Goal: Task Accomplishment & Management: Manage account settings

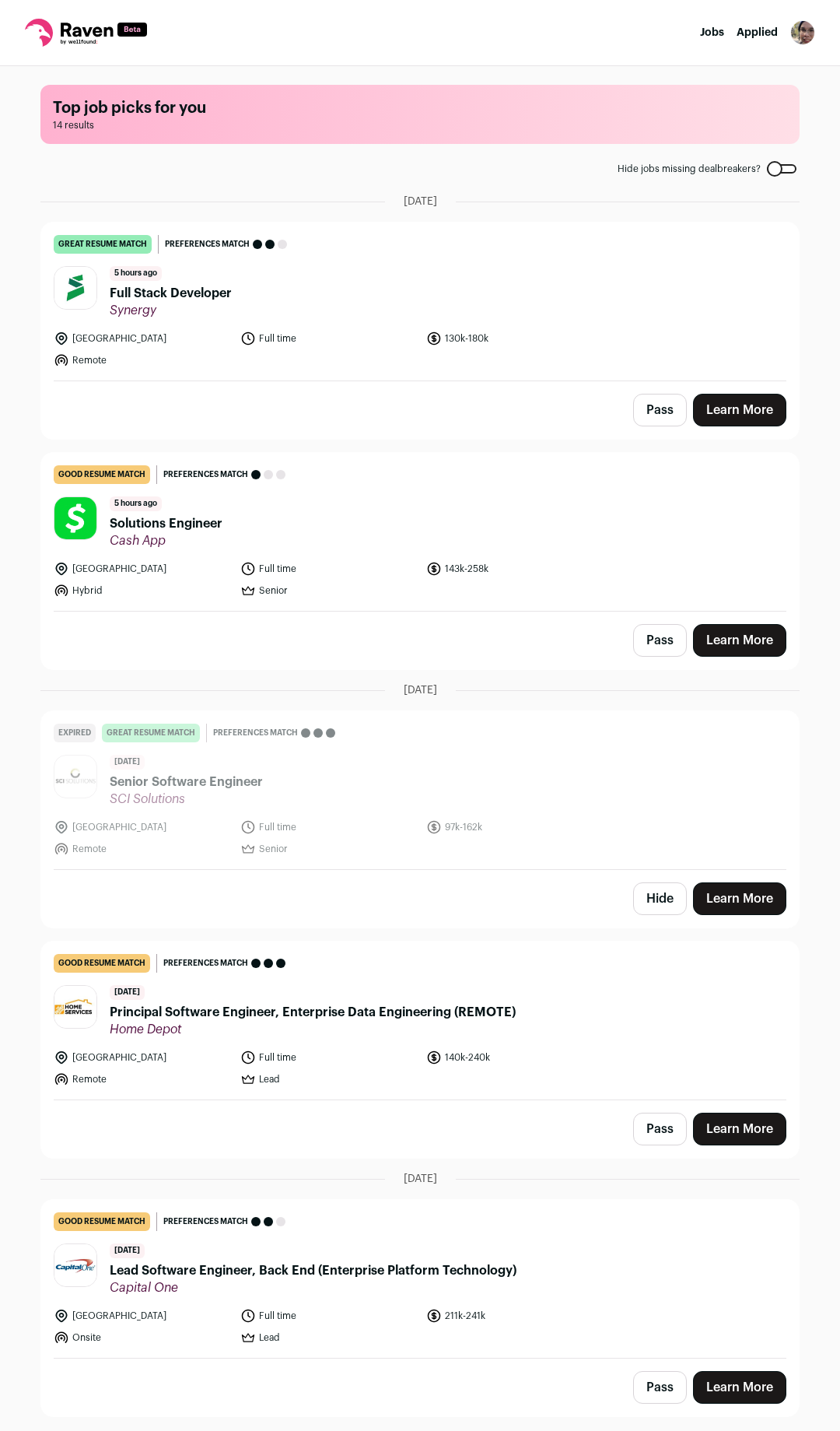
click at [800, 46] on nav "Jobs Applied Settings Notifications Preferences Resume FAQs Logout" at bounding box center [420, 33] width 840 height 66
click at [748, 33] on link "Applied" at bounding box center [757, 33] width 41 height 11
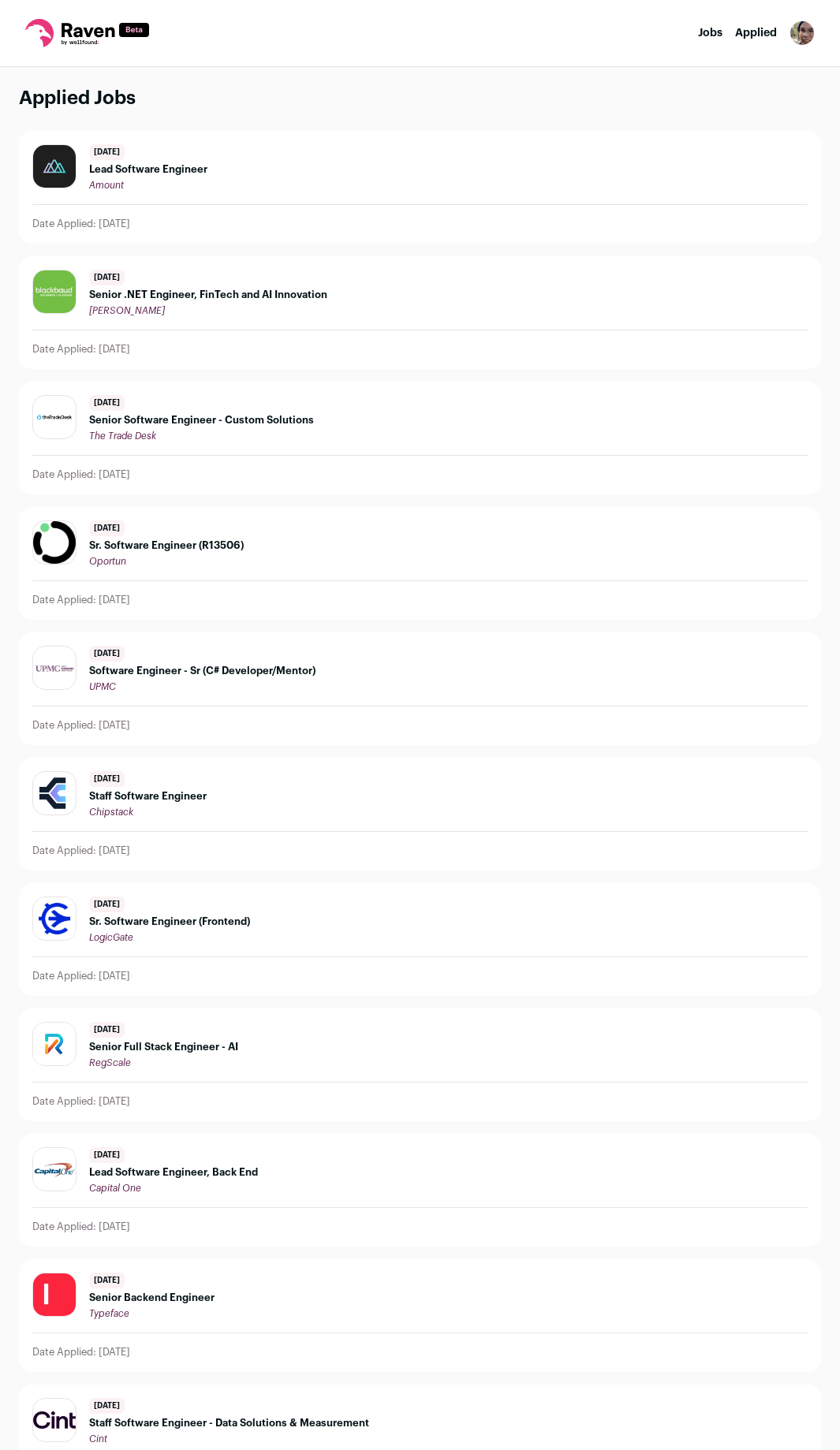
click at [800, 25] on img "Open dropdown" at bounding box center [802, 33] width 25 height 25
click at [715, 120] on link "Preferences" at bounding box center [726, 114] width 174 height 38
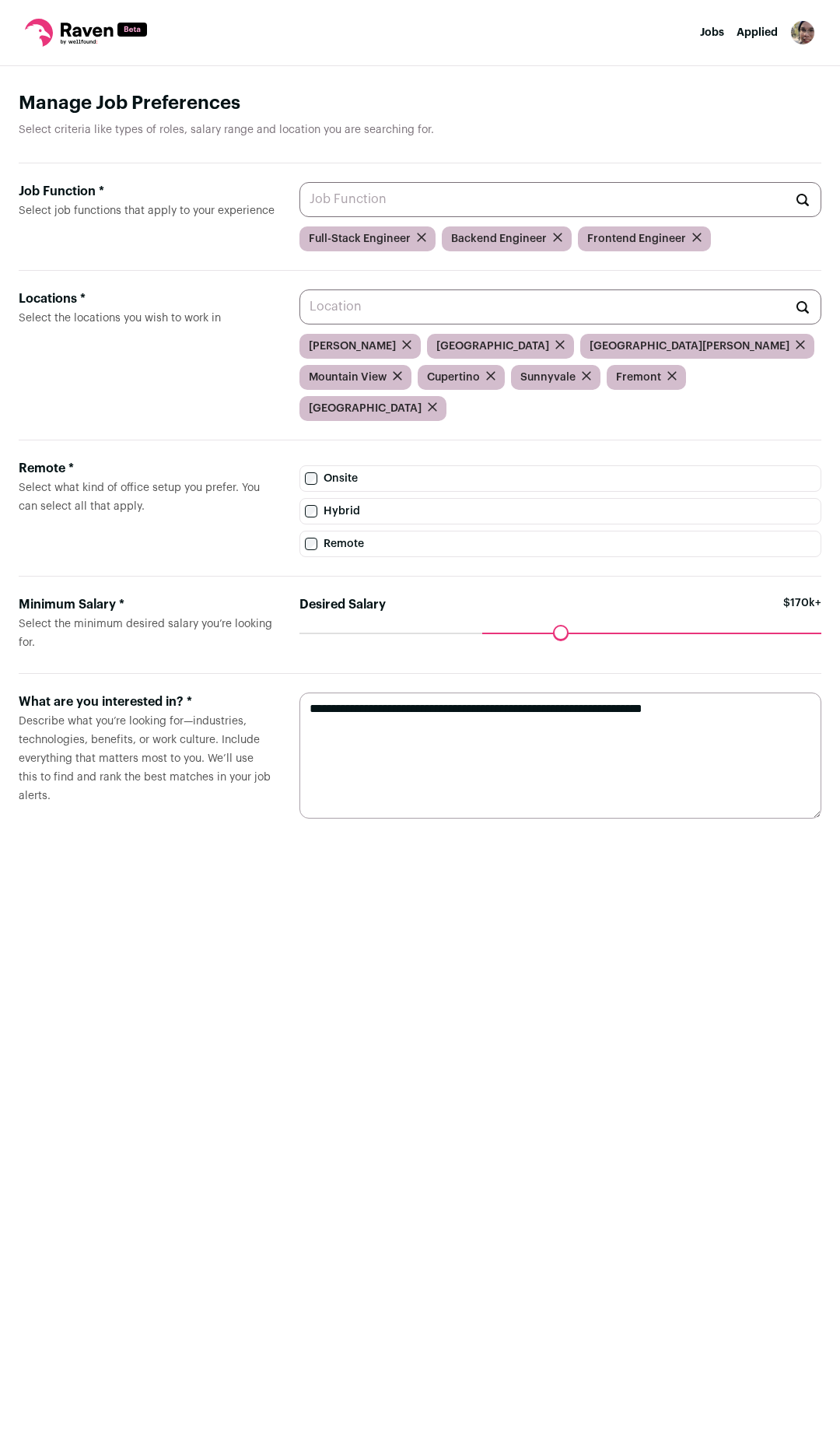
drag, startPoint x: 432, startPoint y: 608, endPoint x: 488, endPoint y: 613, distance: 56.2
click at [488, 633] on input "Desired Salary" at bounding box center [560, 633] width 522 height 0
click at [779, 40] on nav "Jobs Applied Settings Notifications Preferences Resume FAQs Logout" at bounding box center [420, 33] width 840 height 66
click at [827, 40] on nav "Jobs Applied Settings Notifications Preferences Resume FAQs Logout" at bounding box center [420, 33] width 840 height 66
click at [802, 29] on img "Open dropdown" at bounding box center [802, 32] width 25 height 25
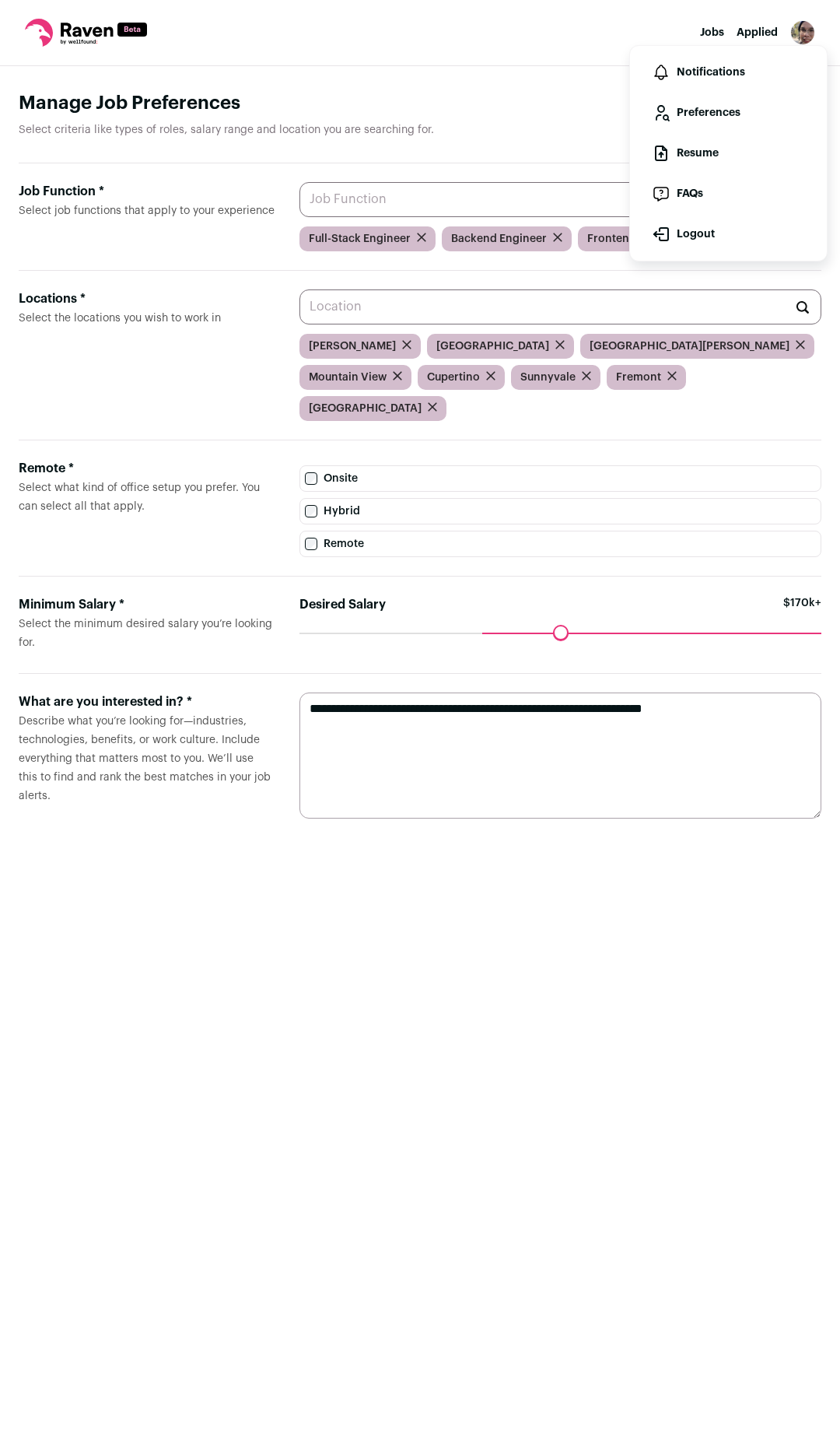
click at [730, 66] on link "Notifications" at bounding box center [729, 72] width 172 height 38
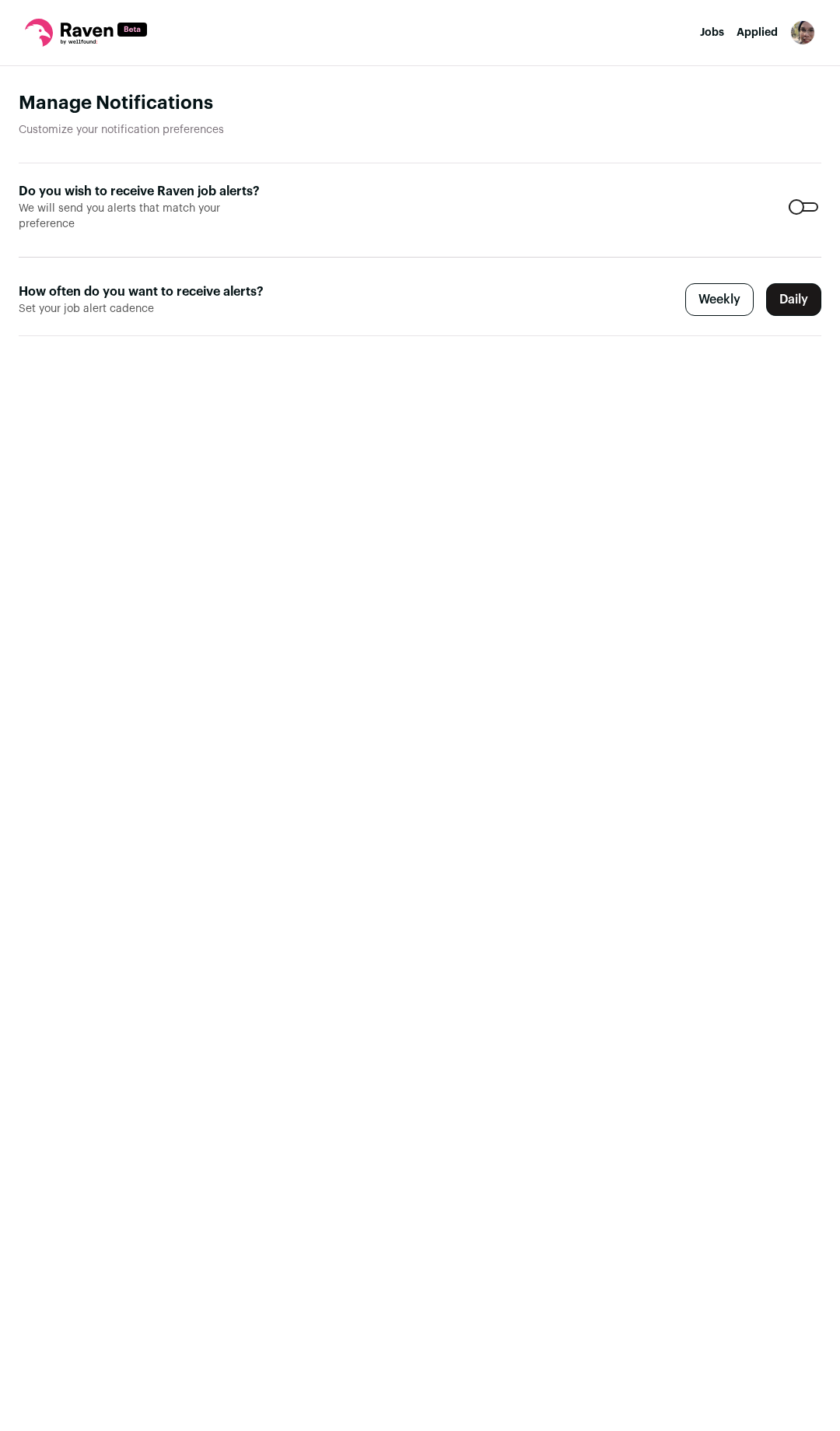
click at [800, 208] on div at bounding box center [804, 207] width 29 height 9
click at [721, 302] on div "Weekly Daily" at bounding box center [754, 300] width 136 height 33
click at [808, 202] on form "Do you wish to receive Raven job alerts? We will send you alerts that match you…" at bounding box center [420, 250] width 803 height 173
click at [815, 211] on form "Do you wish to receive Raven job alerts? We will send you alerts that match you…" at bounding box center [420, 250] width 803 height 173
click at [804, 211] on div at bounding box center [804, 207] width 29 height 9
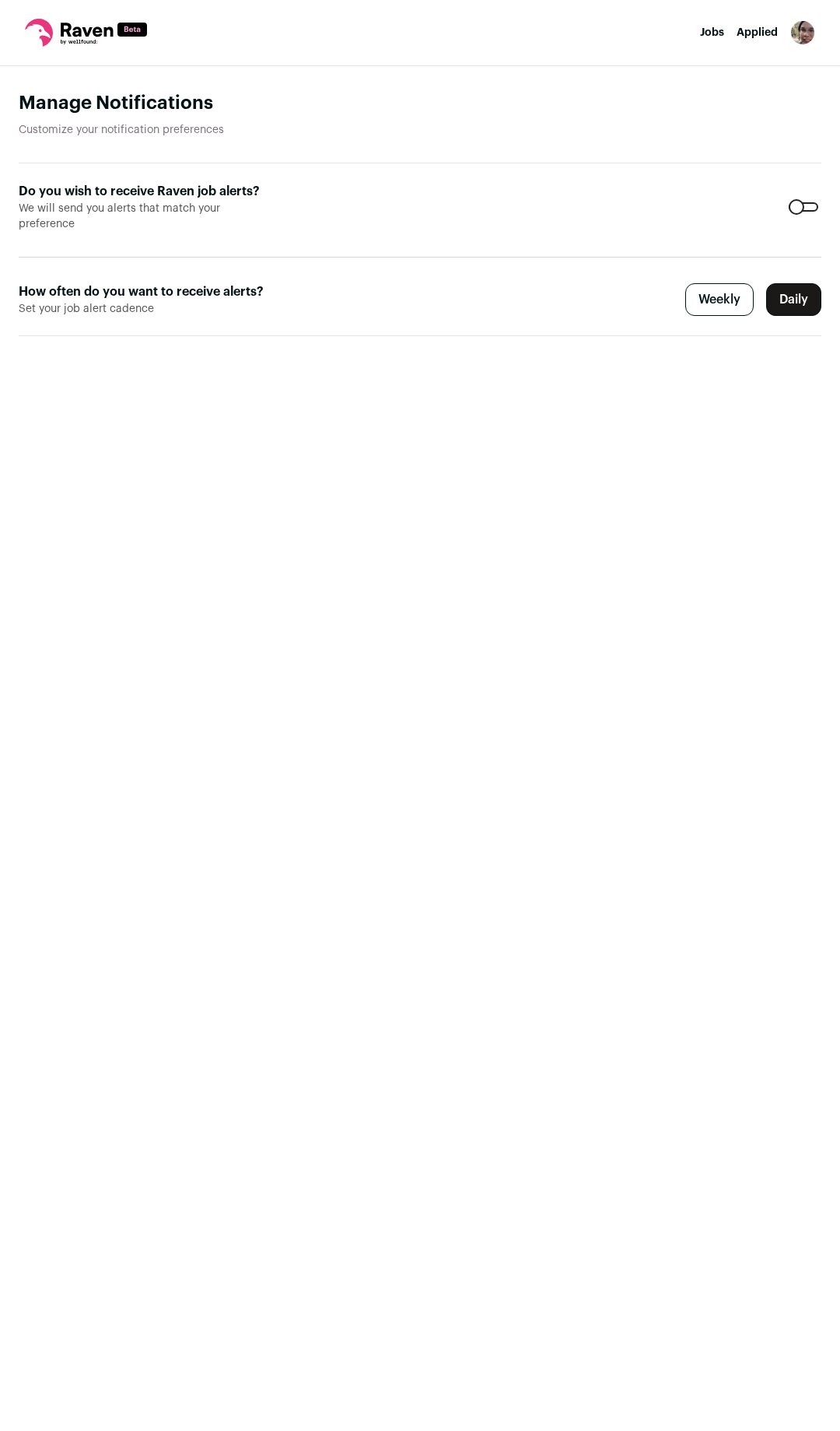
click at [789, 299] on label "Daily" at bounding box center [794, 300] width 55 height 33
click at [723, 310] on label "Weekly" at bounding box center [719, 300] width 68 height 33
click at [716, 300] on label "Weekly" at bounding box center [719, 300] width 68 height 33
click at [801, 34] on img "Open dropdown" at bounding box center [802, 32] width 25 height 25
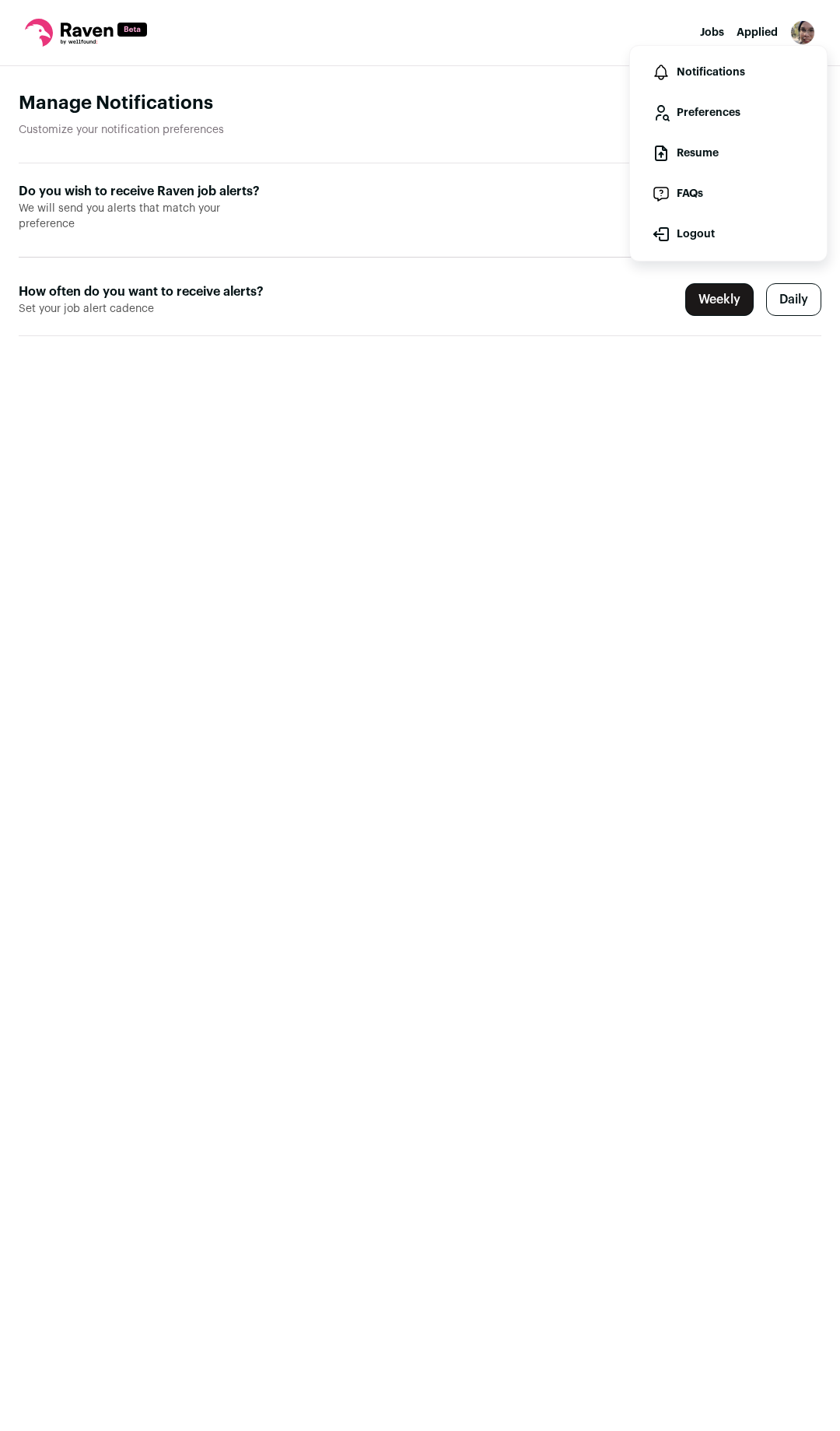
click at [507, 269] on form "Do you wish to receive Raven job alerts? We will send you alerts that match you…" at bounding box center [420, 250] width 803 height 173
